Goal: Use online tool/utility: Utilize a website feature to perform a specific function

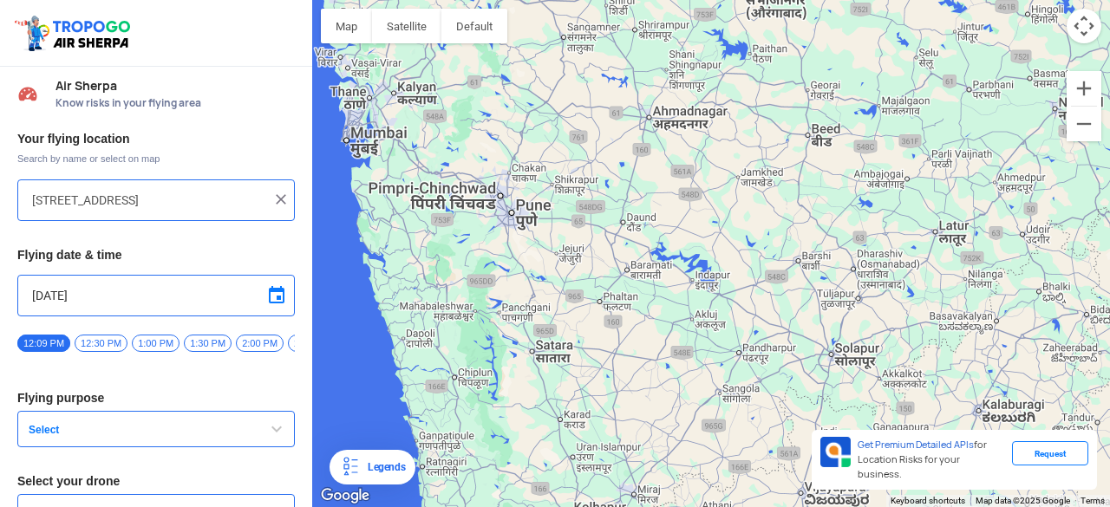
click at [90, 86] on span "Air Sherpa" at bounding box center [174, 86] width 239 height 14
click at [120, 197] on input "[STREET_ADDRESS]" at bounding box center [149, 200] width 235 height 21
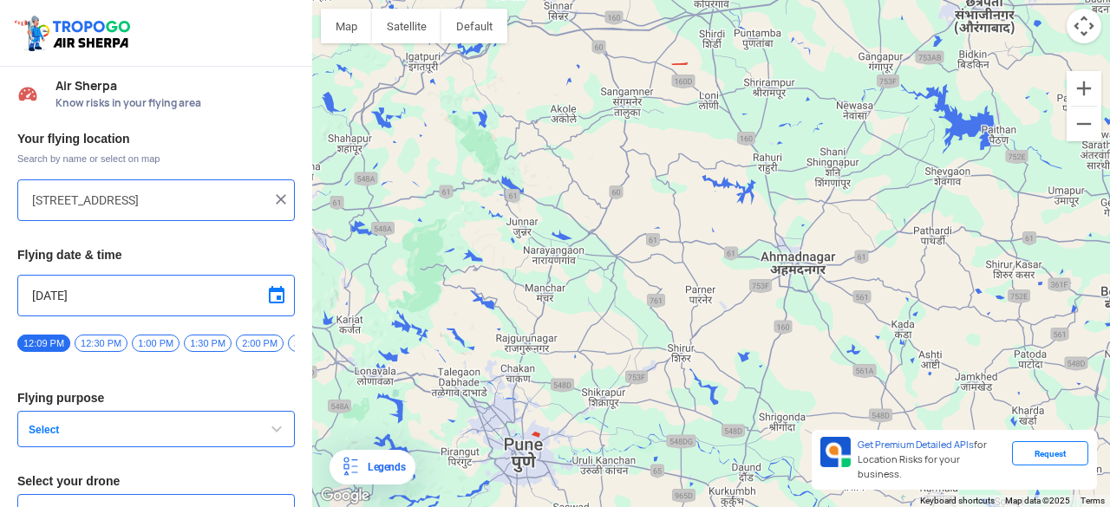
drag, startPoint x: 537, startPoint y: 170, endPoint x: 571, endPoint y: 427, distance: 259.7
click at [571, 426] on div at bounding box center [711, 253] width 798 height 507
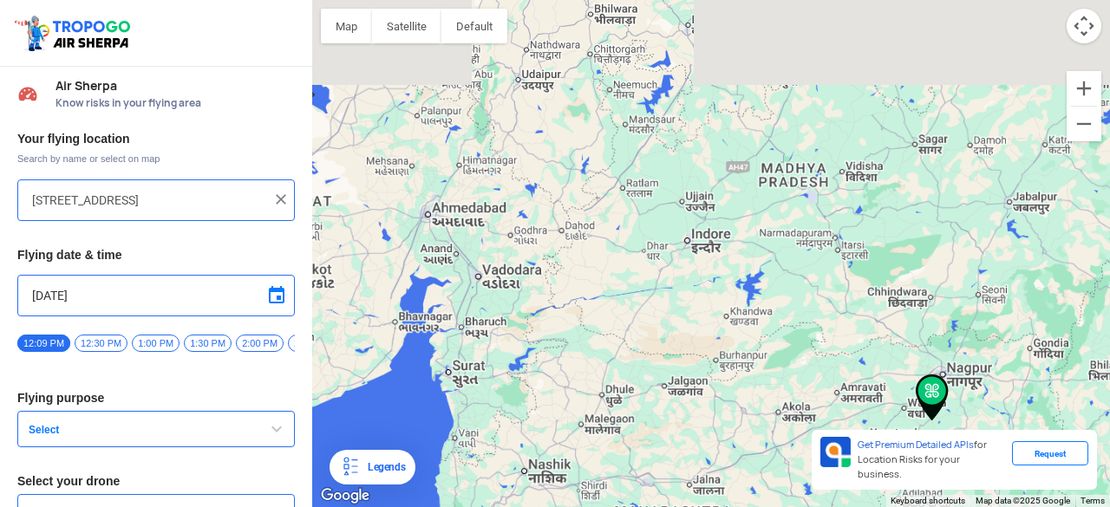
drag, startPoint x: 633, startPoint y: 179, endPoint x: 604, endPoint y: 402, distance: 224.7
click at [604, 402] on div at bounding box center [711, 253] width 798 height 507
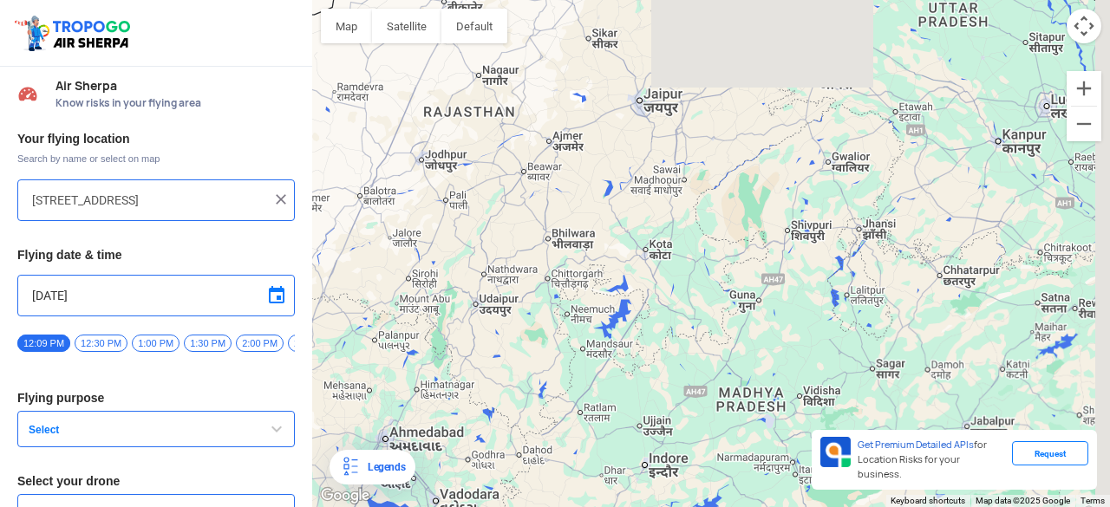
drag, startPoint x: 615, startPoint y: 271, endPoint x: 582, endPoint y: 388, distance: 121.6
click at [582, 388] on div at bounding box center [711, 253] width 798 height 507
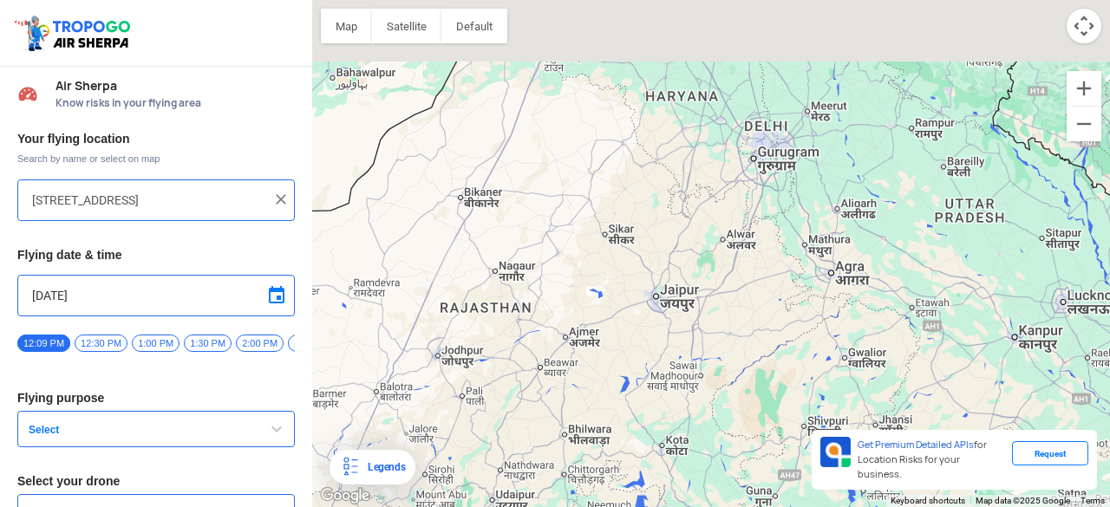
drag, startPoint x: 594, startPoint y: 178, endPoint x: 610, endPoint y: 356, distance: 179.4
click at [610, 388] on div at bounding box center [711, 253] width 798 height 507
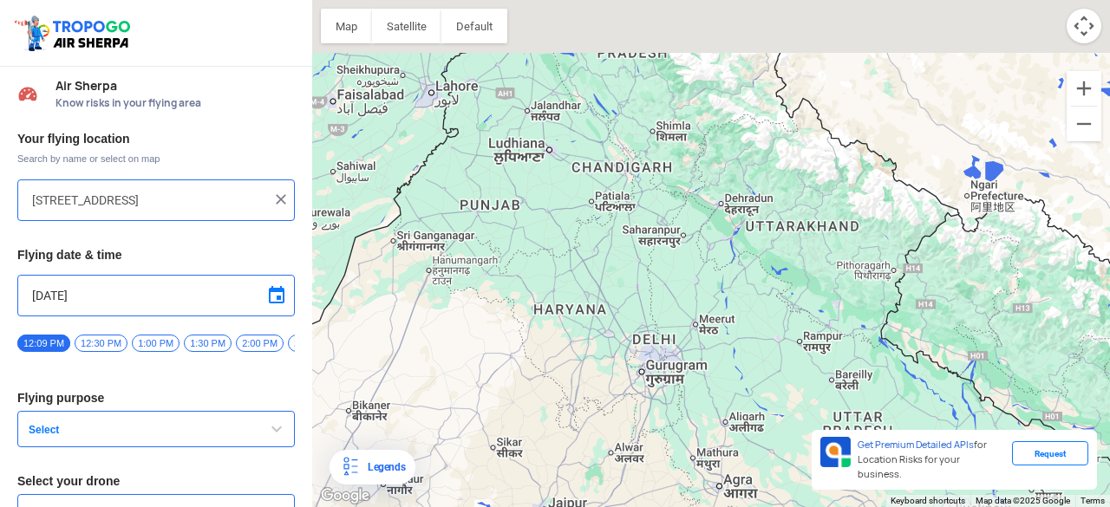
drag, startPoint x: 635, startPoint y: 195, endPoint x: 548, endPoint y: 335, distance: 164.3
click at [548, 335] on div at bounding box center [711, 253] width 798 height 507
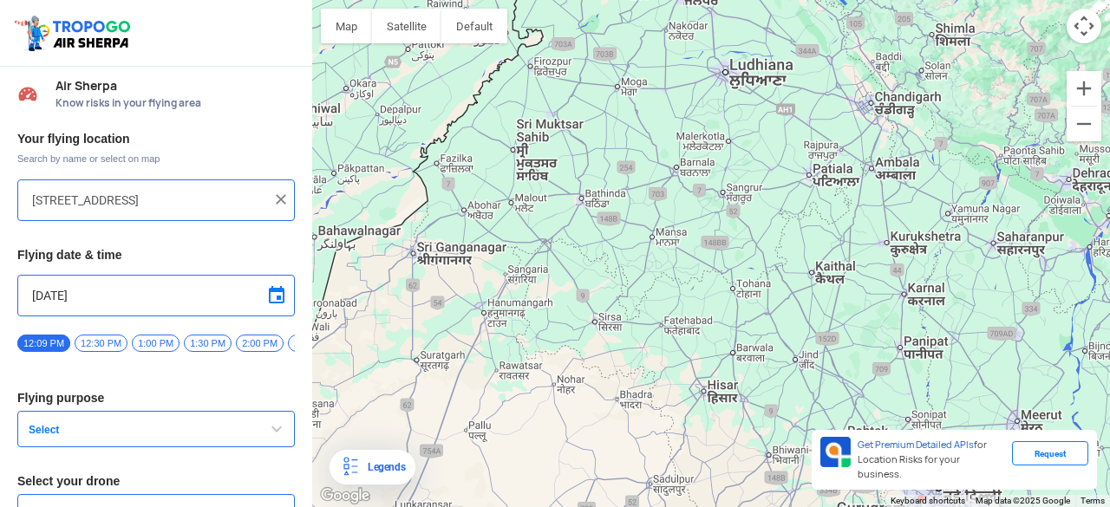
drag, startPoint x: 548, startPoint y: 272, endPoint x: 713, endPoint y: 315, distance: 170.1
click at [713, 315] on div at bounding box center [711, 253] width 798 height 507
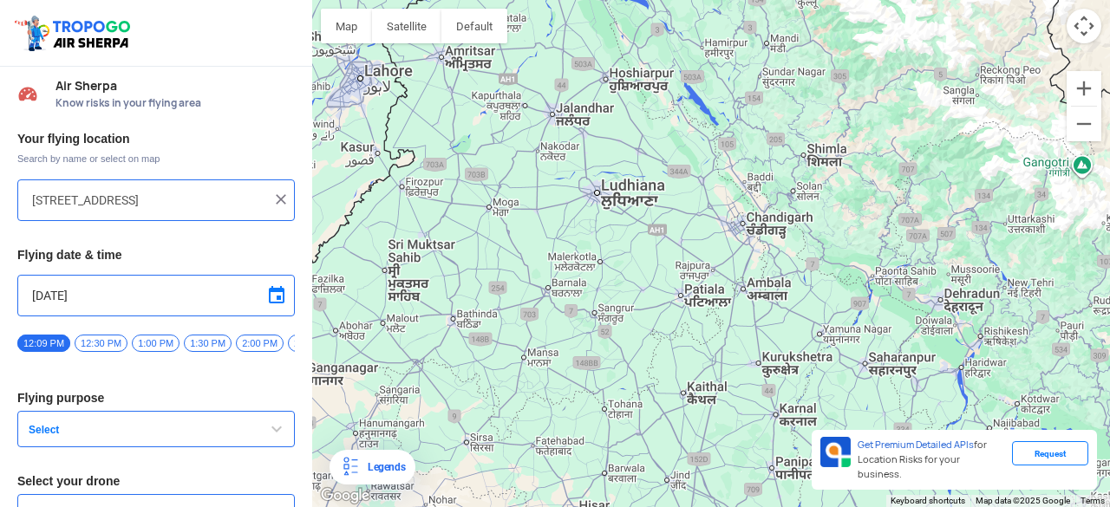
drag, startPoint x: 563, startPoint y: 251, endPoint x: 486, endPoint y: 322, distance: 104.9
click at [486, 322] on div at bounding box center [711, 253] width 798 height 507
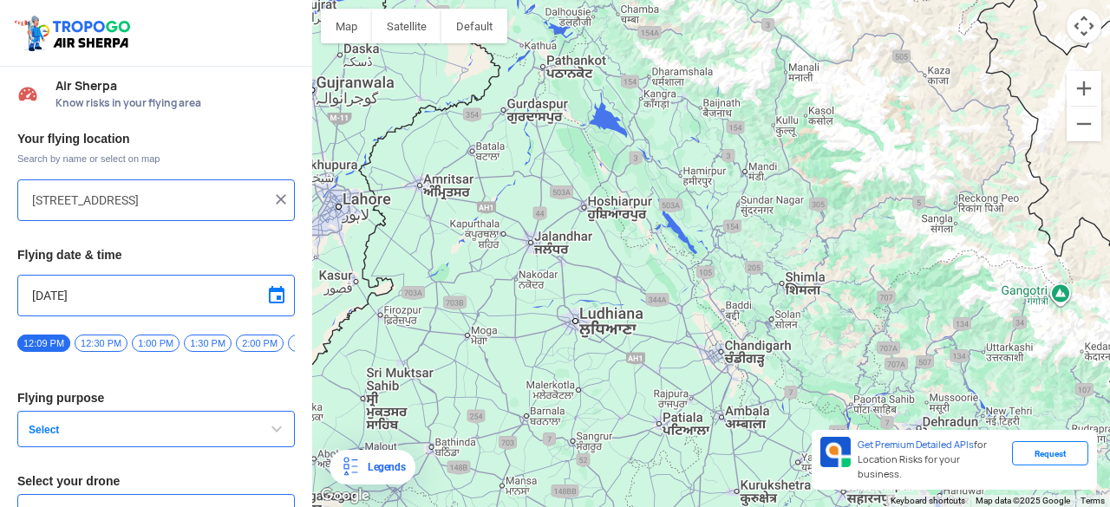
drag, startPoint x: 545, startPoint y: 301, endPoint x: 538, endPoint y: 356, distance: 56.0
click at [538, 356] on div at bounding box center [711, 253] width 798 height 507
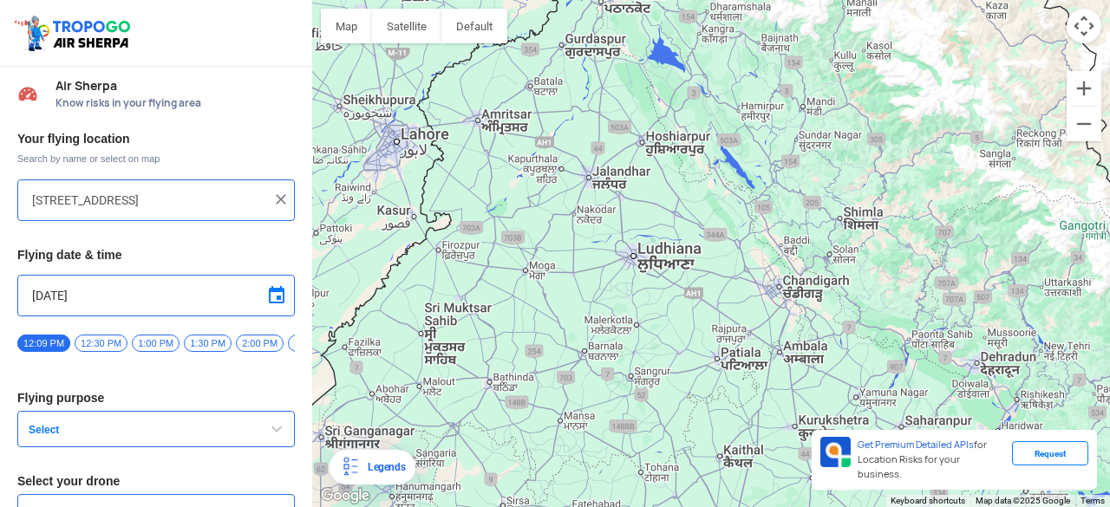
drag, startPoint x: 600, startPoint y: 353, endPoint x: 641, endPoint y: 306, distance: 62.1
click at [641, 306] on div at bounding box center [711, 253] width 798 height 507
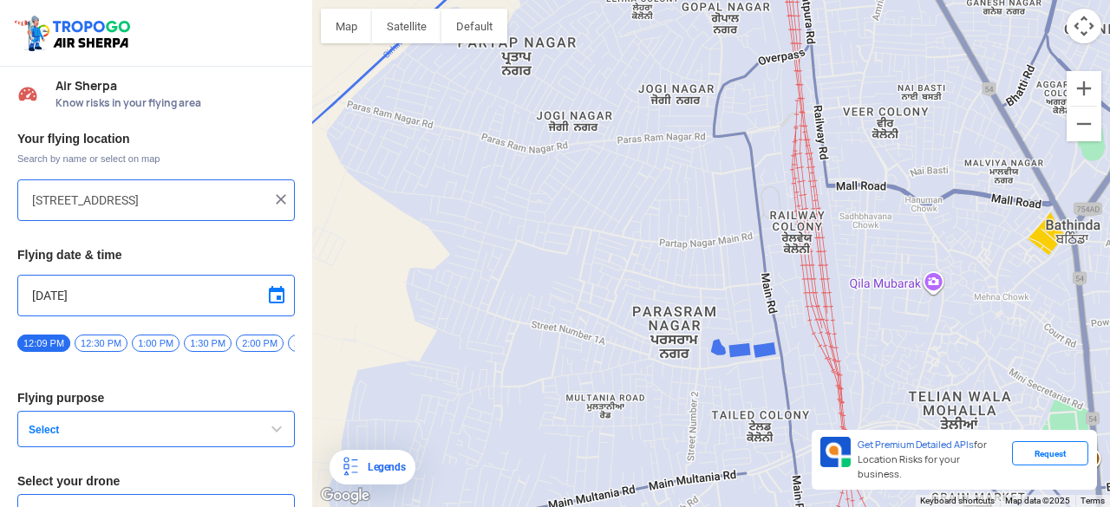
drag, startPoint x: 467, startPoint y: 265, endPoint x: 623, endPoint y: 330, distance: 169.6
click at [623, 330] on div at bounding box center [711, 253] width 798 height 507
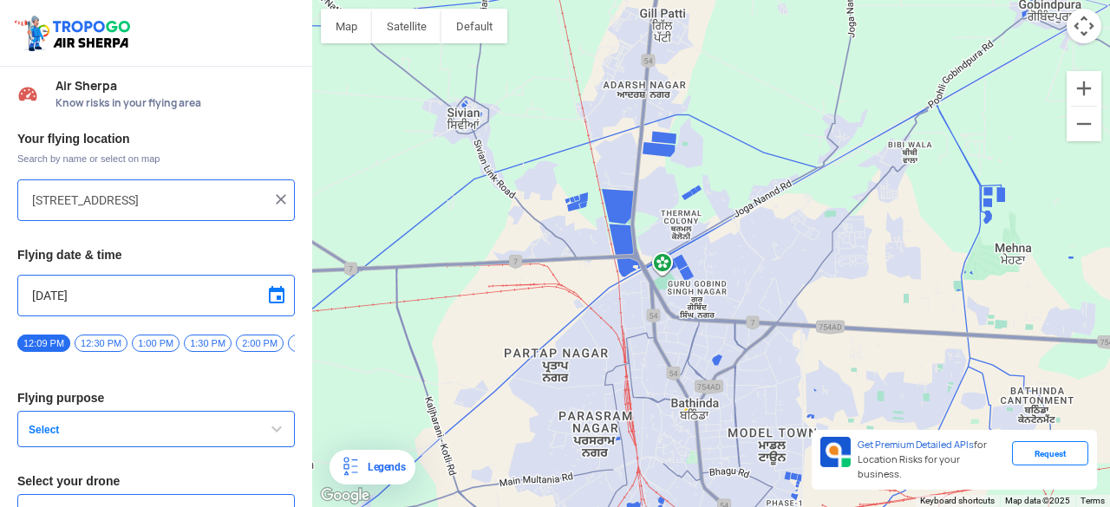
drag, startPoint x: 659, startPoint y: 240, endPoint x: 598, endPoint y: 342, distance: 118.2
click at [598, 342] on div at bounding box center [711, 253] width 798 height 507
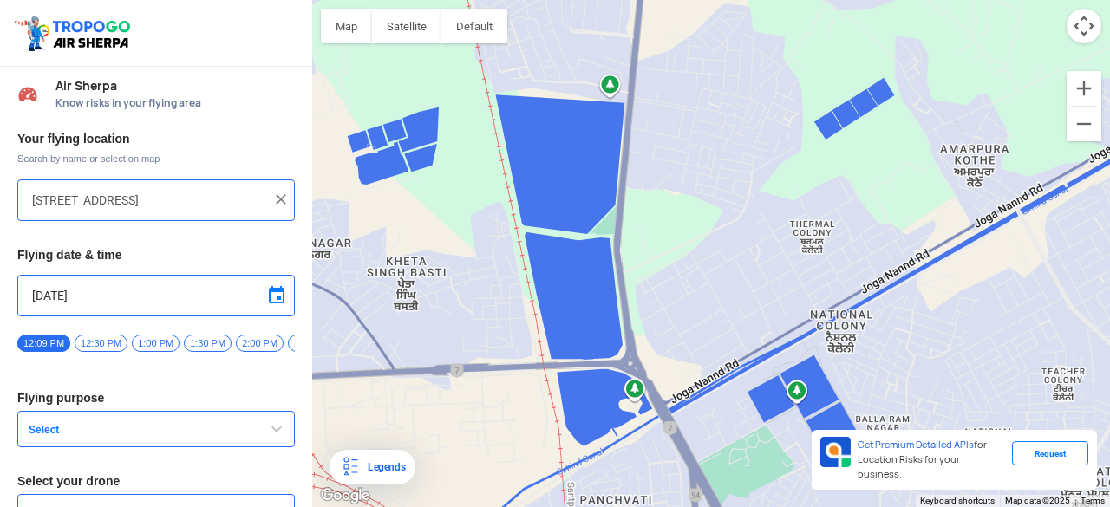
click at [680, 285] on div at bounding box center [711, 253] width 798 height 507
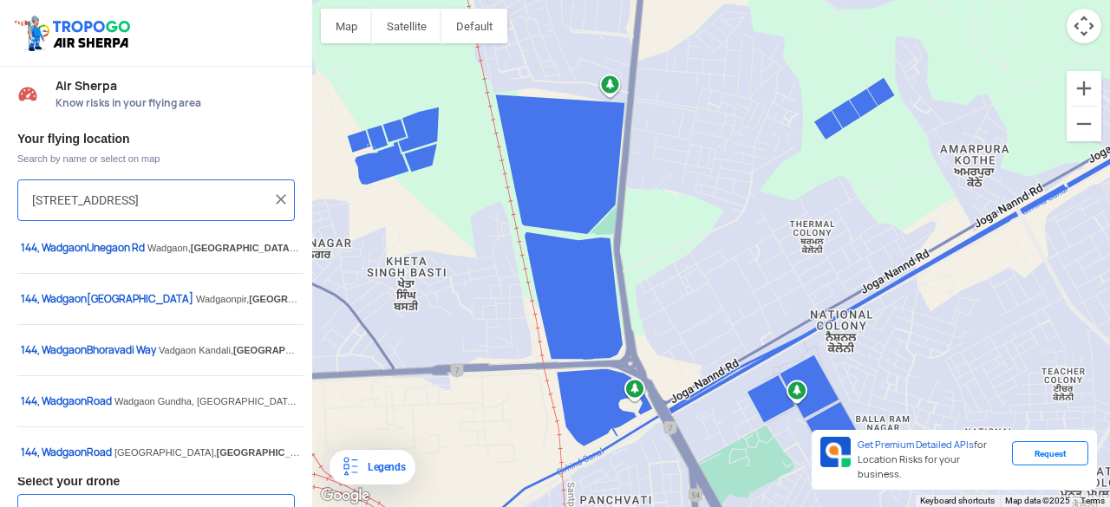
click at [172, 200] on input "[STREET_ADDRESS]" at bounding box center [149, 200] width 235 height 21
drag, startPoint x: 33, startPoint y: 200, endPoint x: 328, endPoint y: 208, distance: 294.9
click at [328, 208] on div "Location Risk Score Air Sherpa Know risks in your flying area Your flying locat…" at bounding box center [555, 253] width 1110 height 507
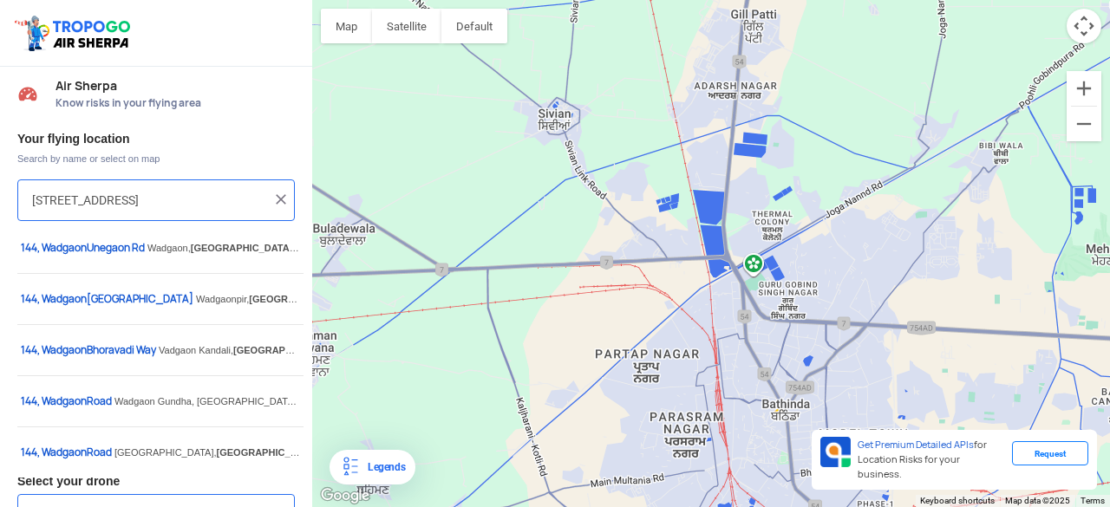
scroll to position [0, 0]
paste input "GNDTP, Bathind"
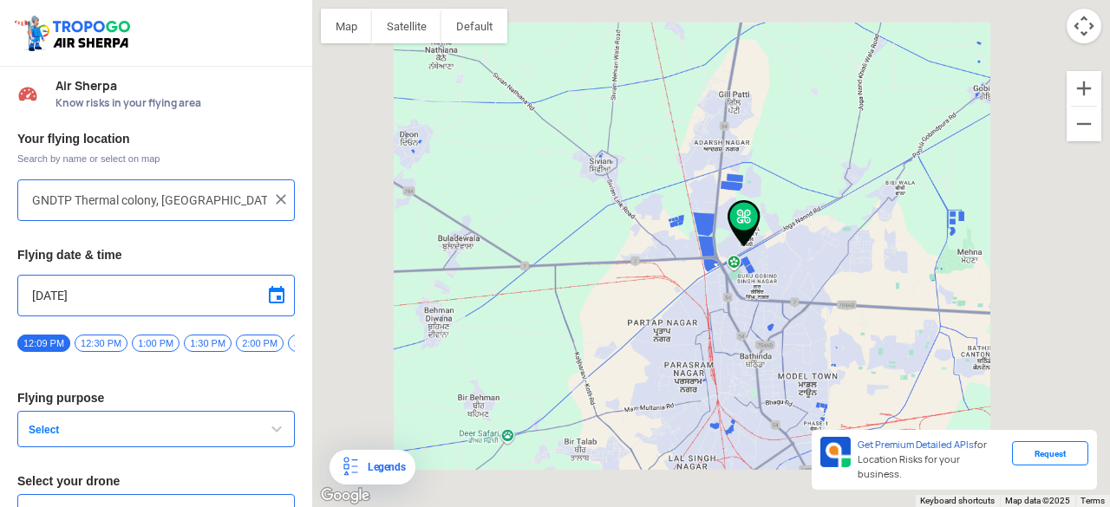
type input "[GEOGRAPHIC_DATA], [GEOGRAPHIC_DATA]"
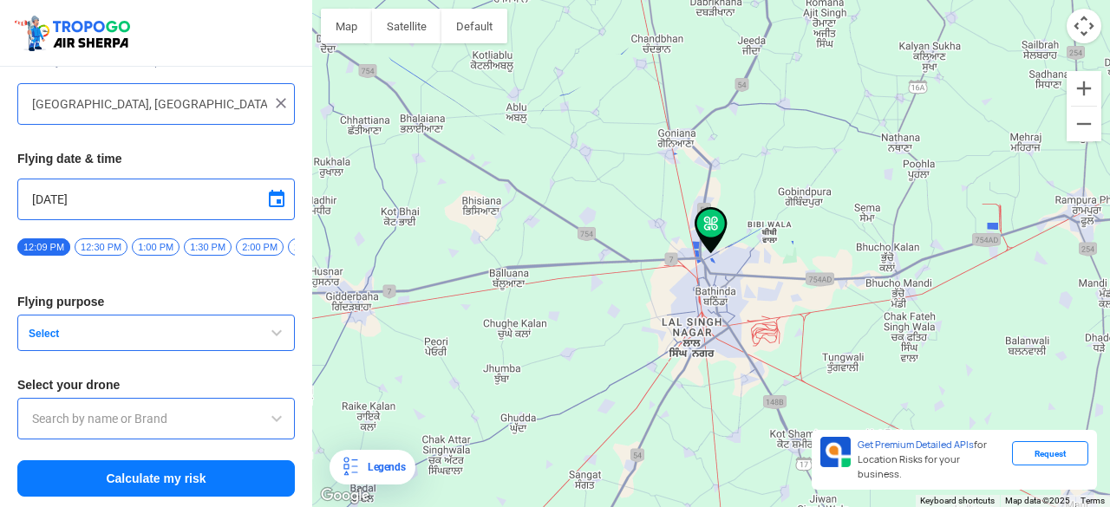
scroll to position [101, 0]
click at [192, 471] on button "Calculate my risk" at bounding box center [155, 478] width 277 height 36
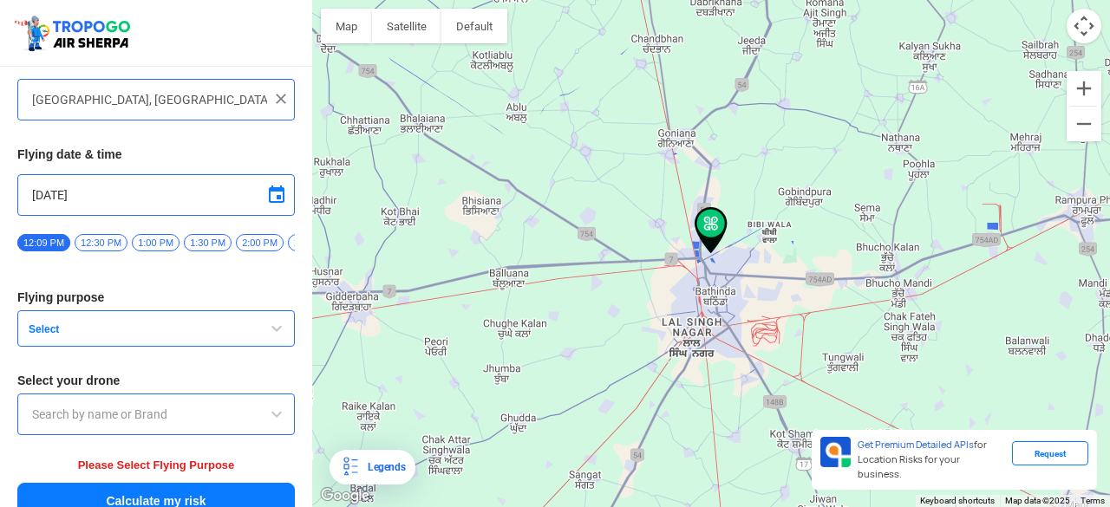
scroll to position [127, 0]
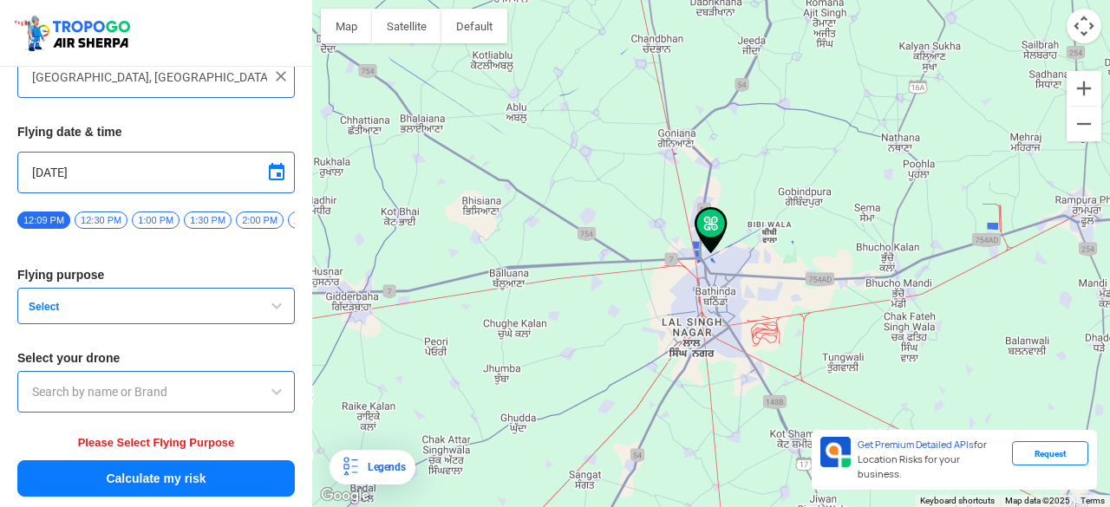
click at [189, 382] on div at bounding box center [155, 392] width 277 height 42
click at [272, 310] on span "button" at bounding box center [276, 306] width 21 height 21
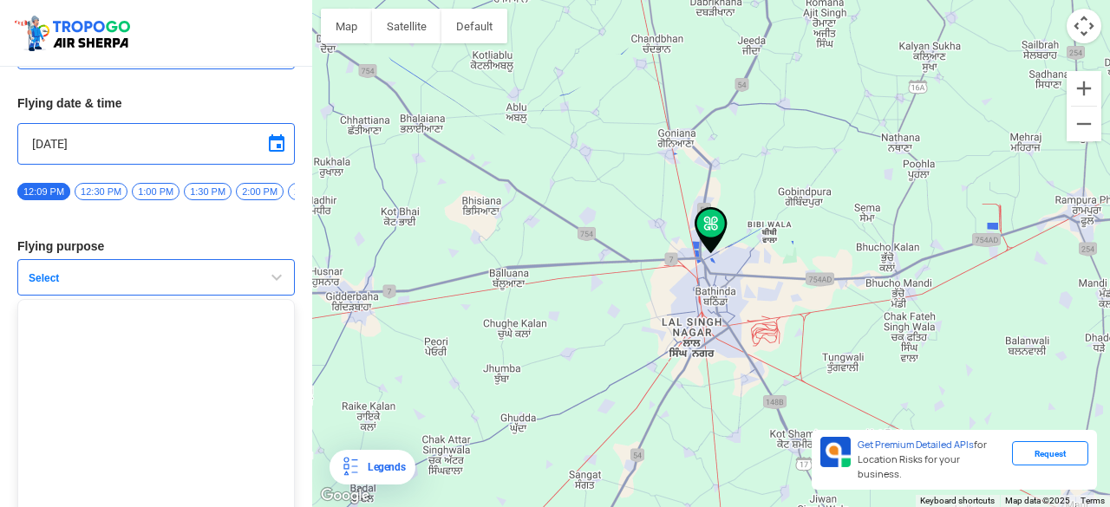
scroll to position [166, 0]
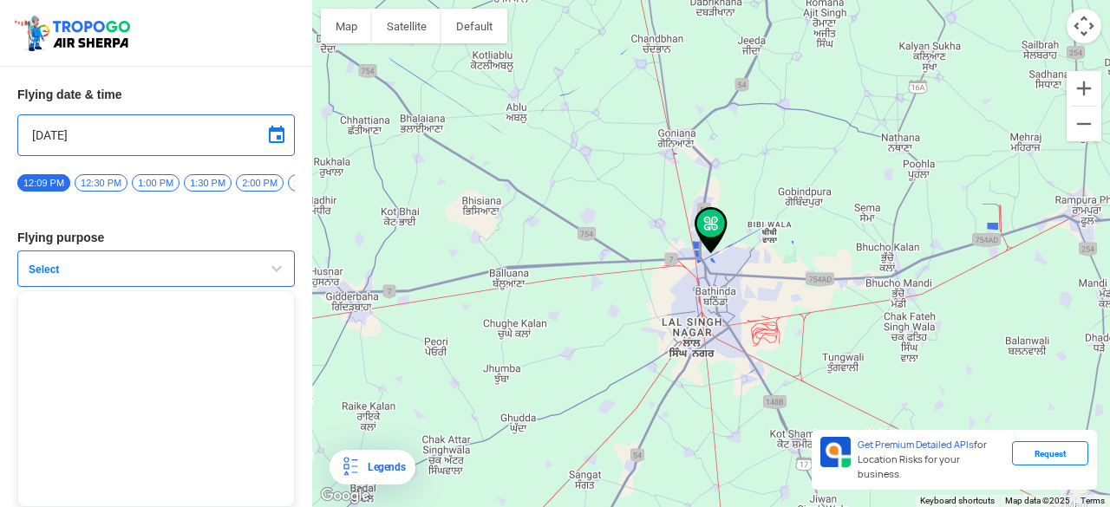
click at [99, 130] on input "[DATE]" at bounding box center [156, 135] width 248 height 21
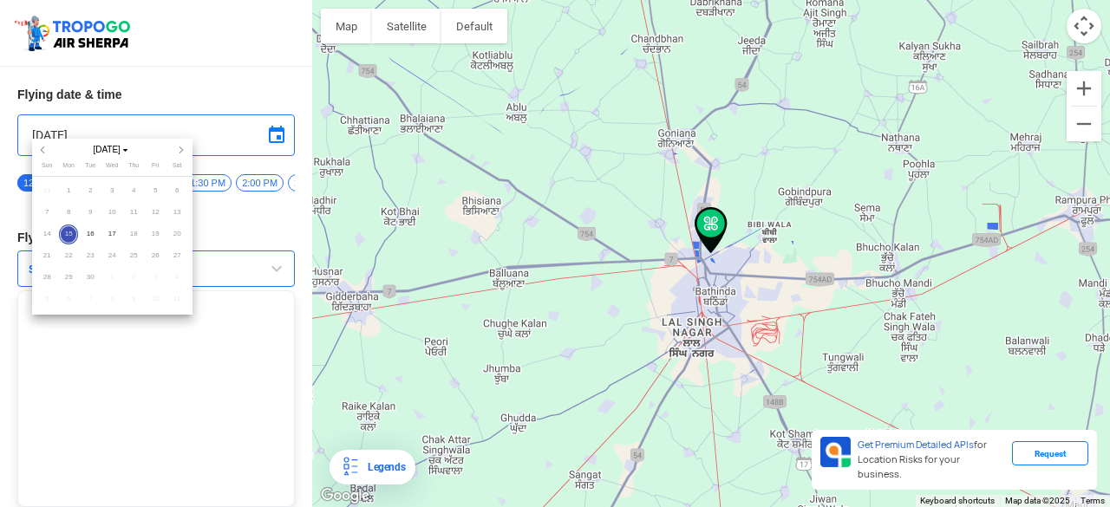
click at [113, 258] on span "24" at bounding box center [112, 256] width 20 height 20
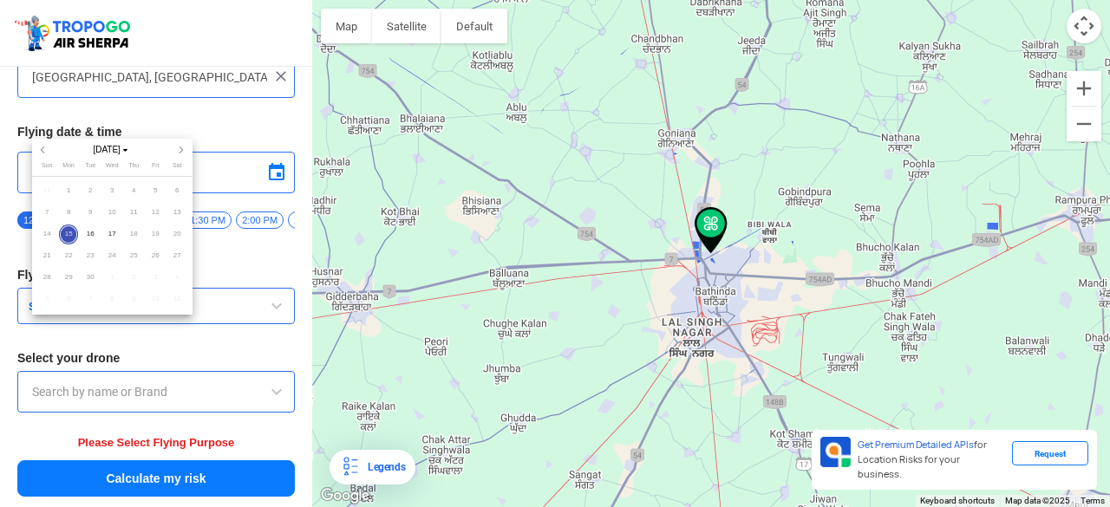
click at [265, 250] on div at bounding box center [555, 253] width 1110 height 507
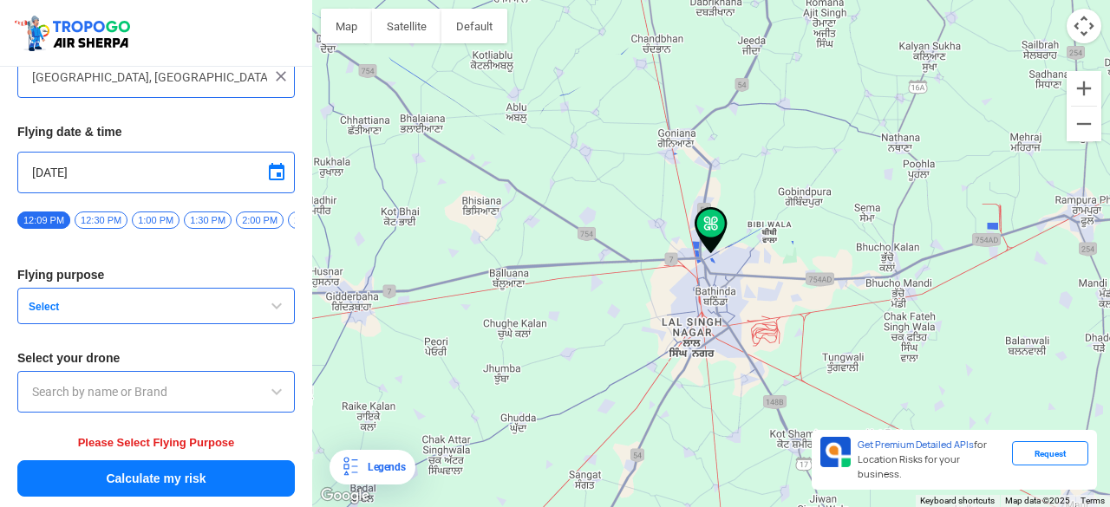
click at [271, 307] on span "button" at bounding box center [276, 306] width 21 height 21
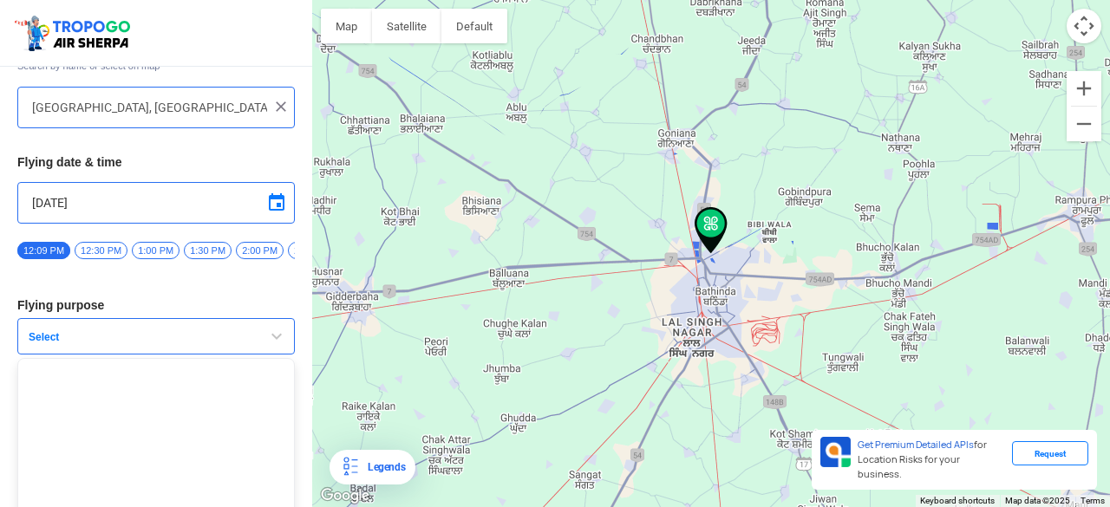
scroll to position [166, 0]
